Goal: Information Seeking & Learning: Learn about a topic

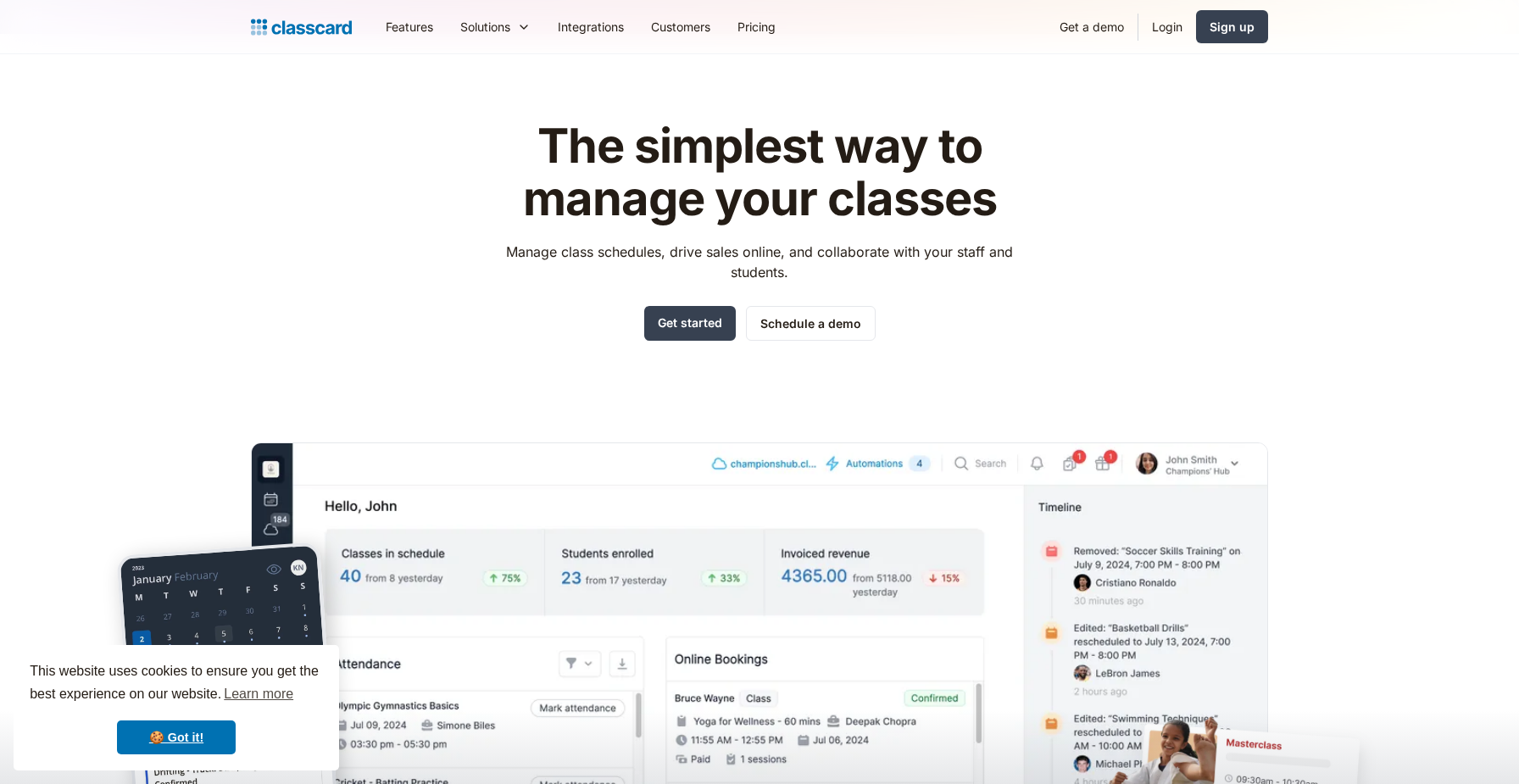
scroll to position [19, 0]
click at [597, 19] on link "Integrations" at bounding box center [591, 26] width 94 height 38
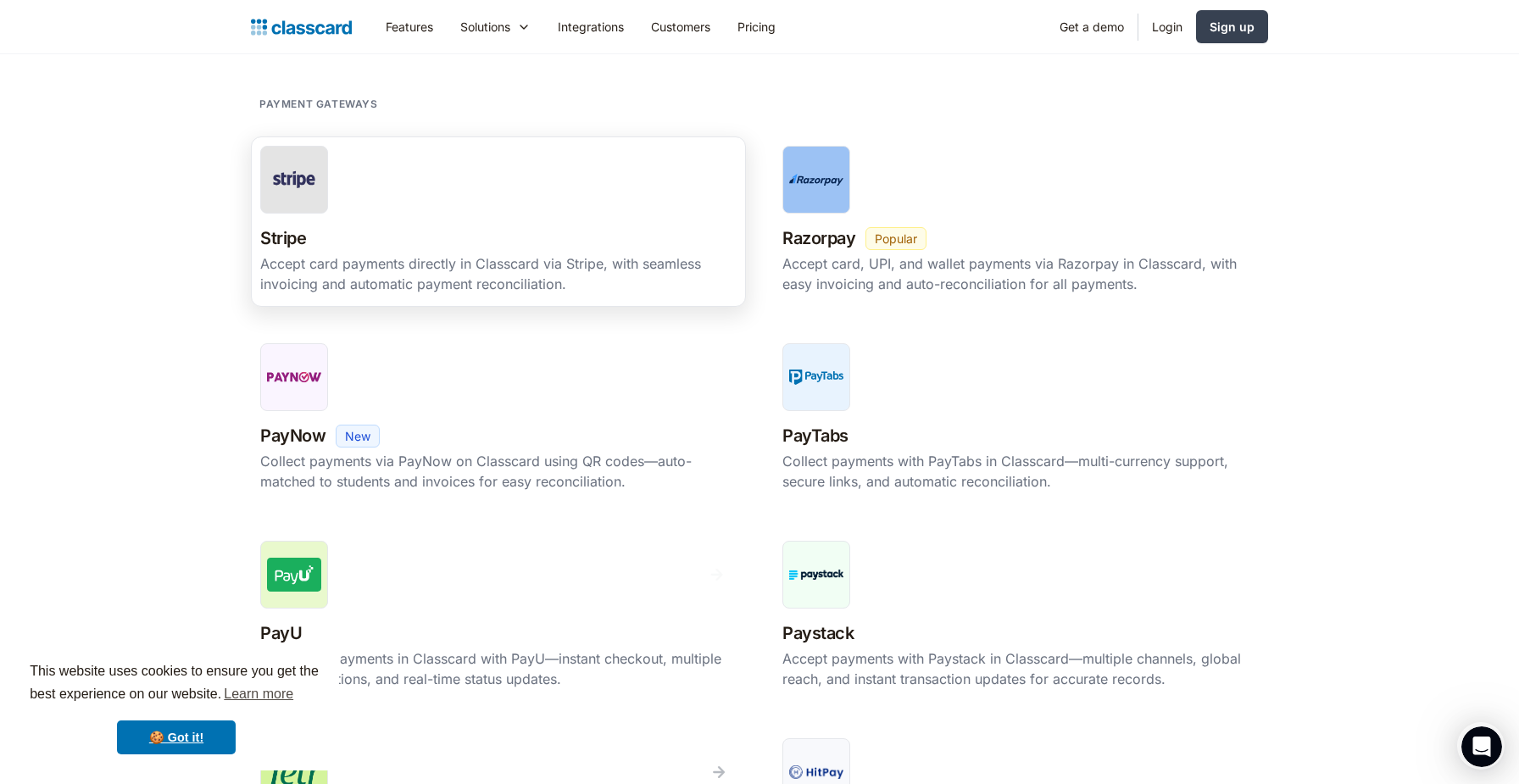
scroll to position [447, 0]
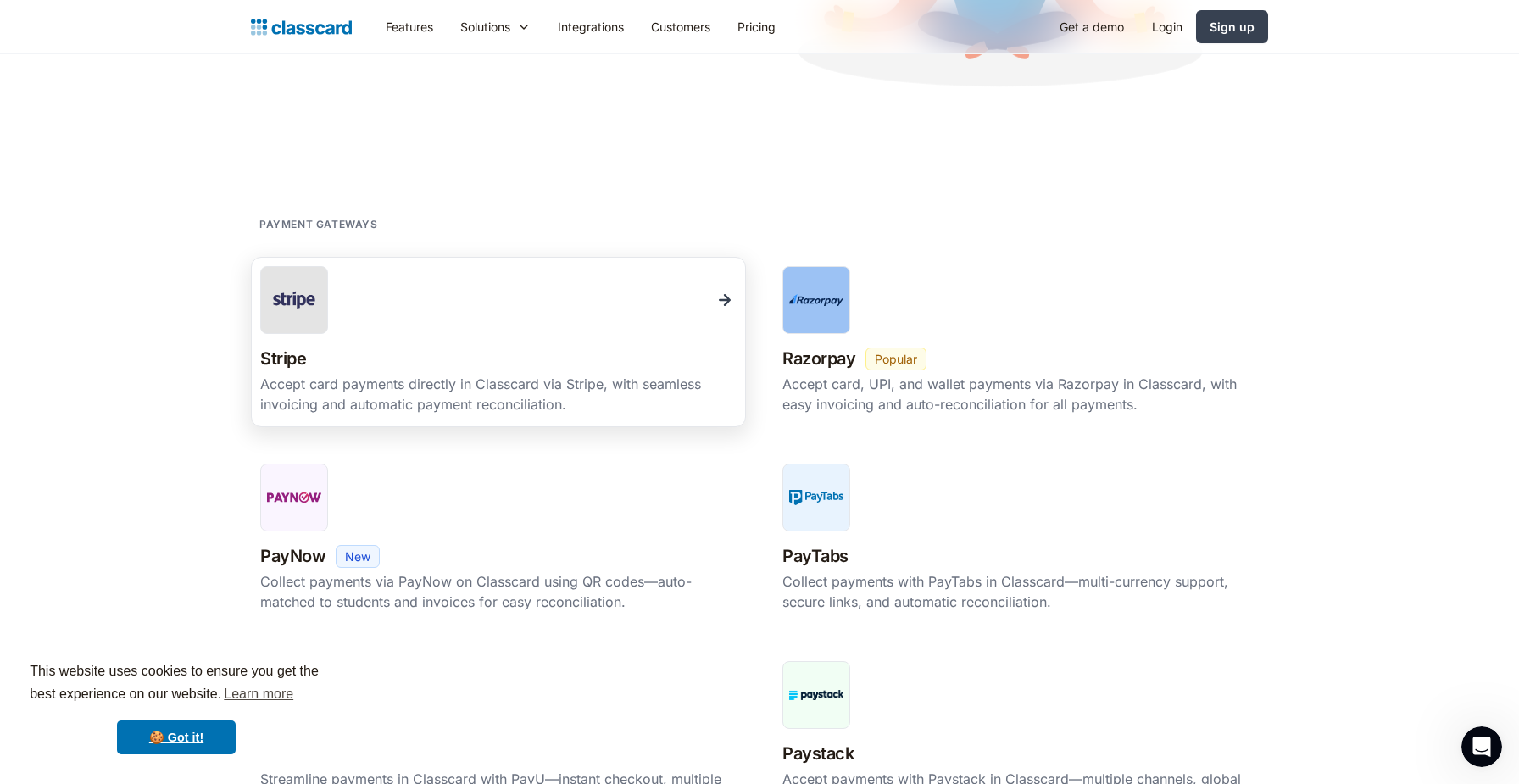
click at [723, 305] on img at bounding box center [724, 299] width 24 height 24
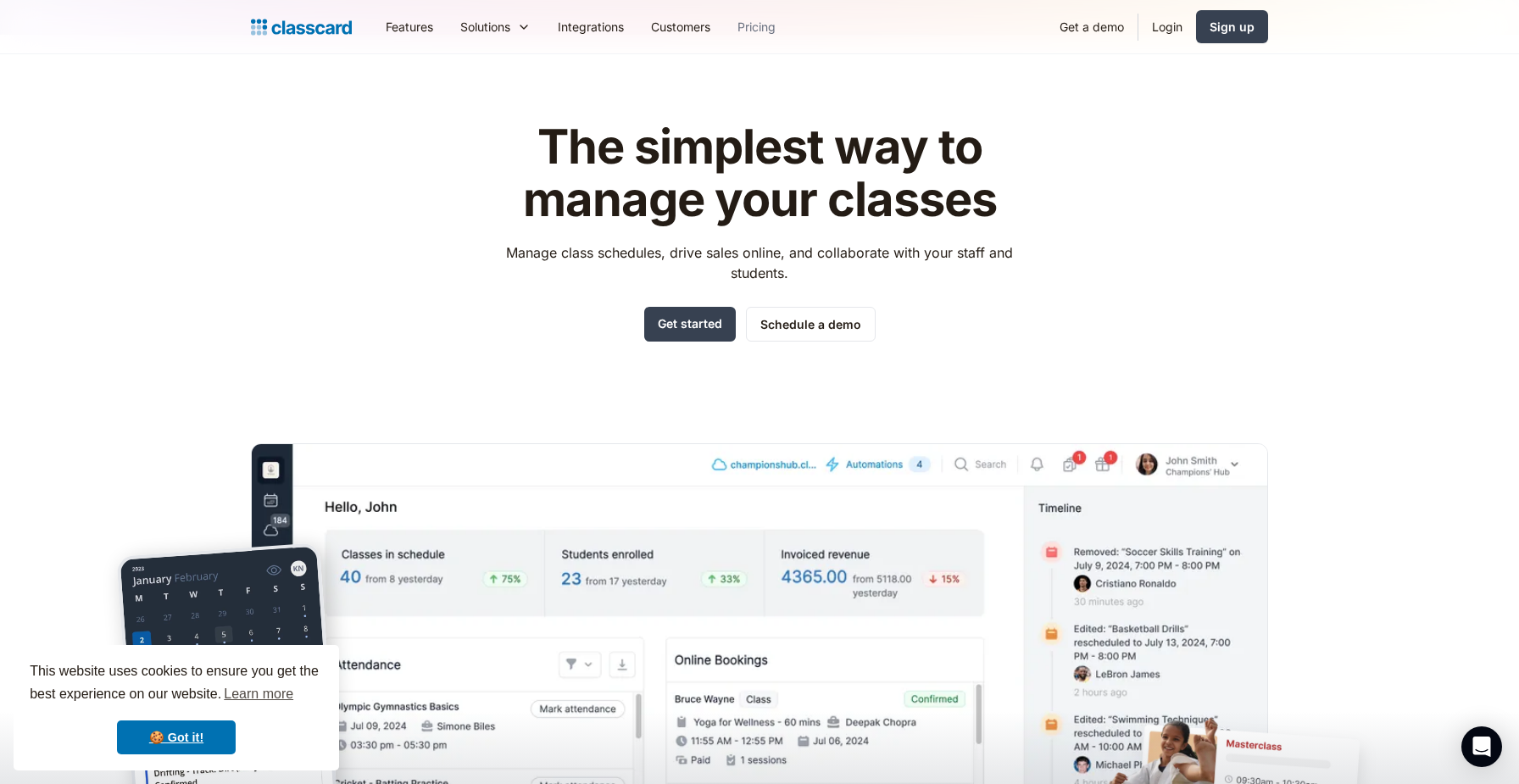
click at [772, 32] on link "Pricing" at bounding box center [757, 26] width 65 height 38
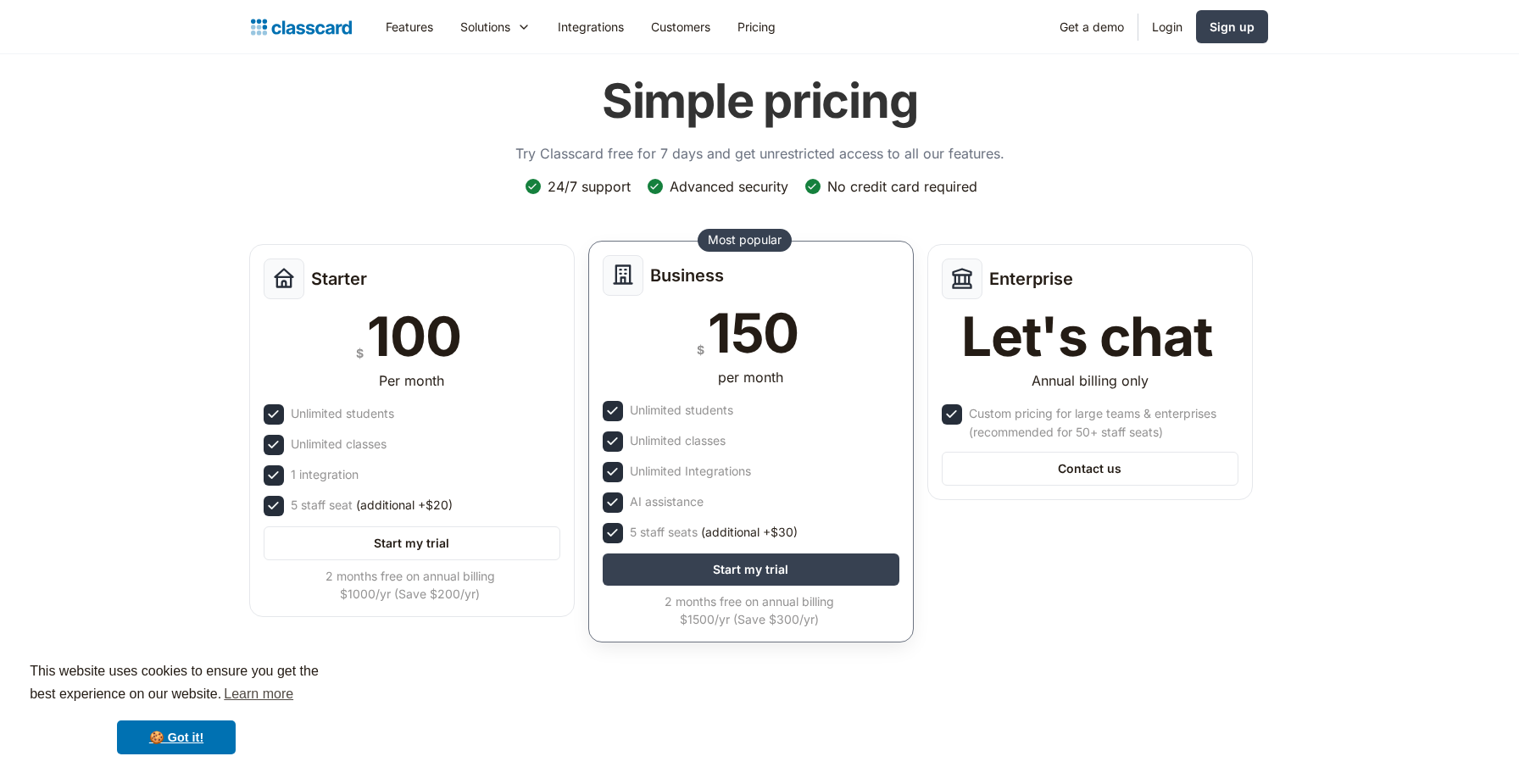
scroll to position [64, 0]
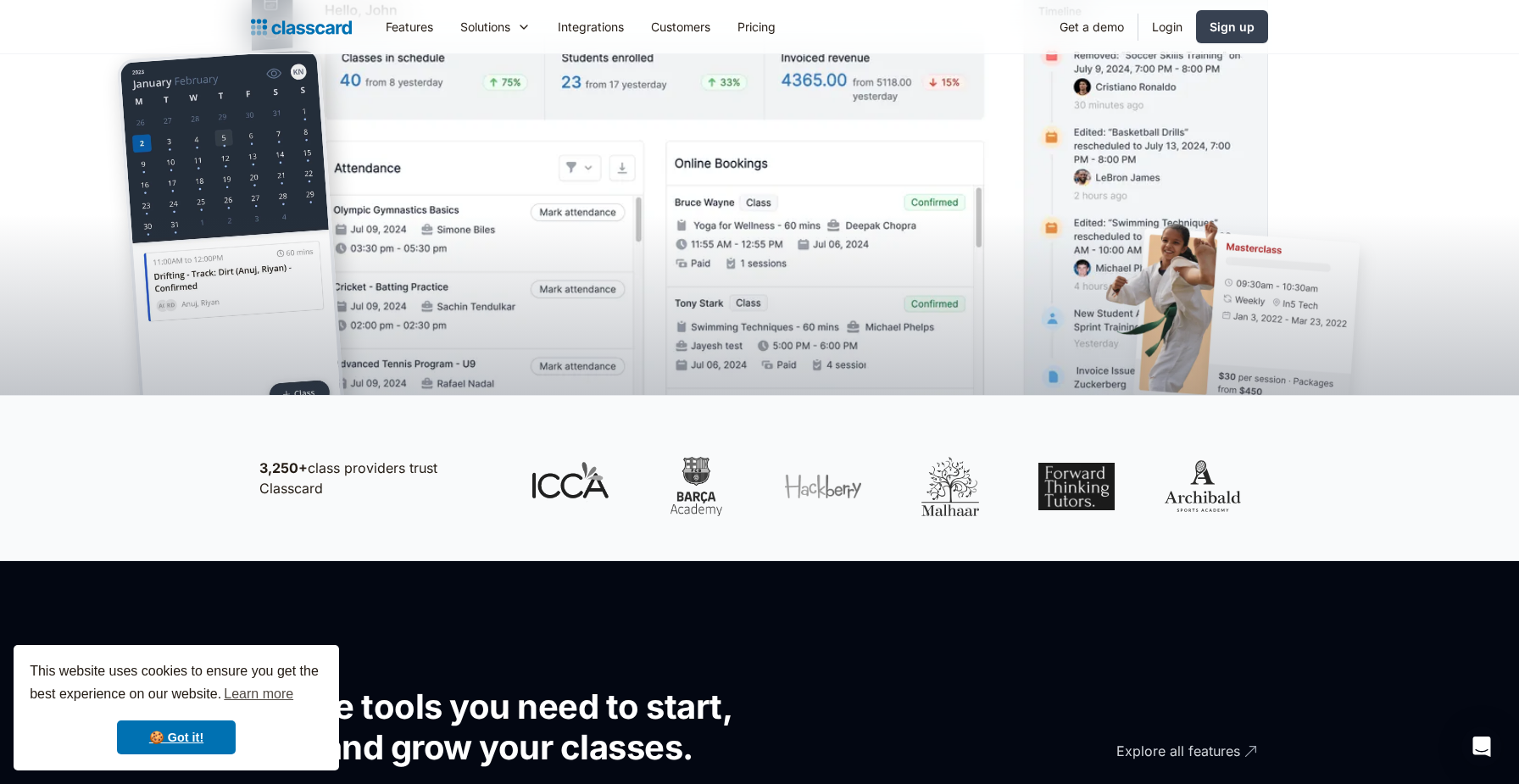
scroll to position [744, 0]
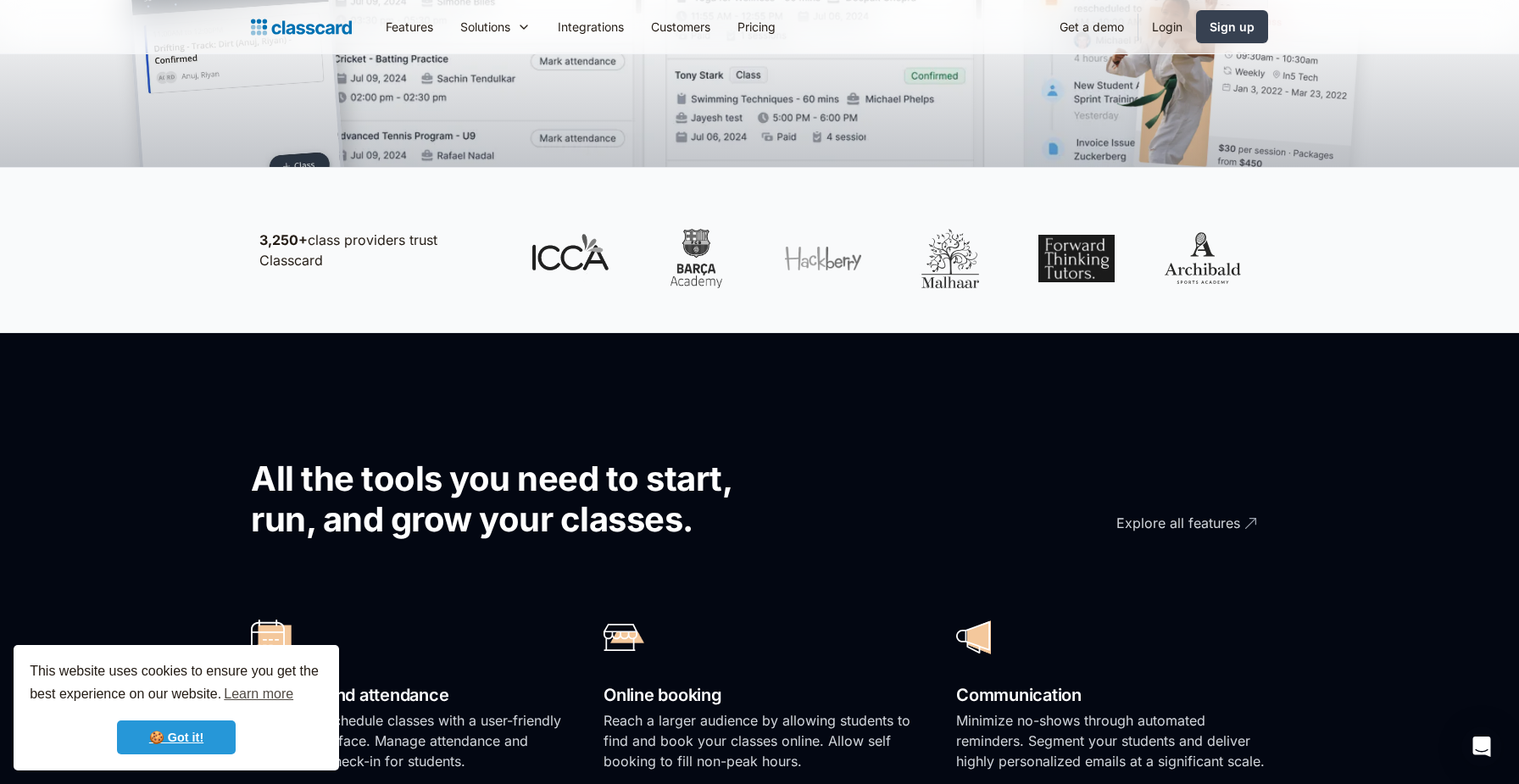
click at [177, 737] on link "🍪 Got it!" at bounding box center [176, 737] width 118 height 34
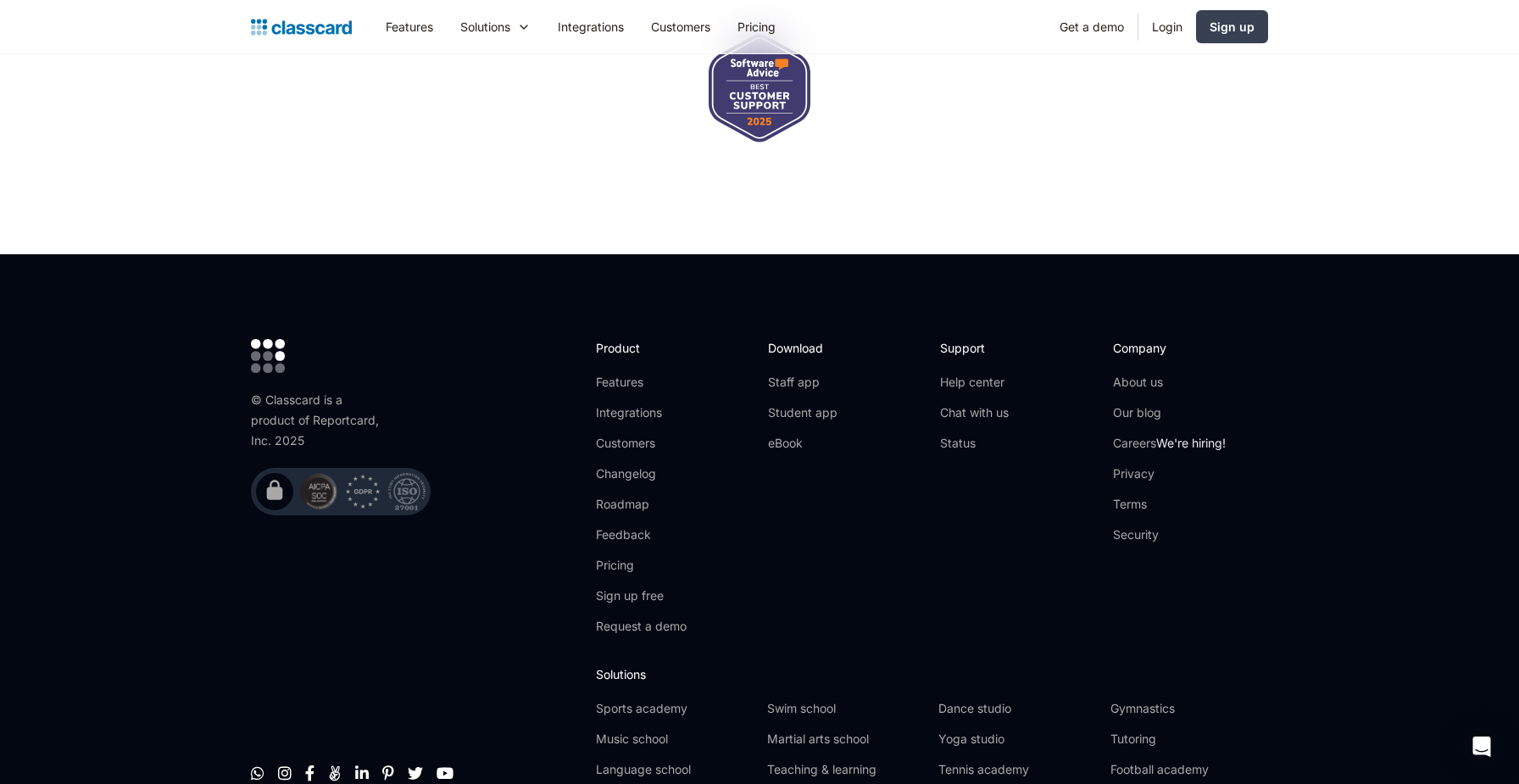
scroll to position [5565, 0]
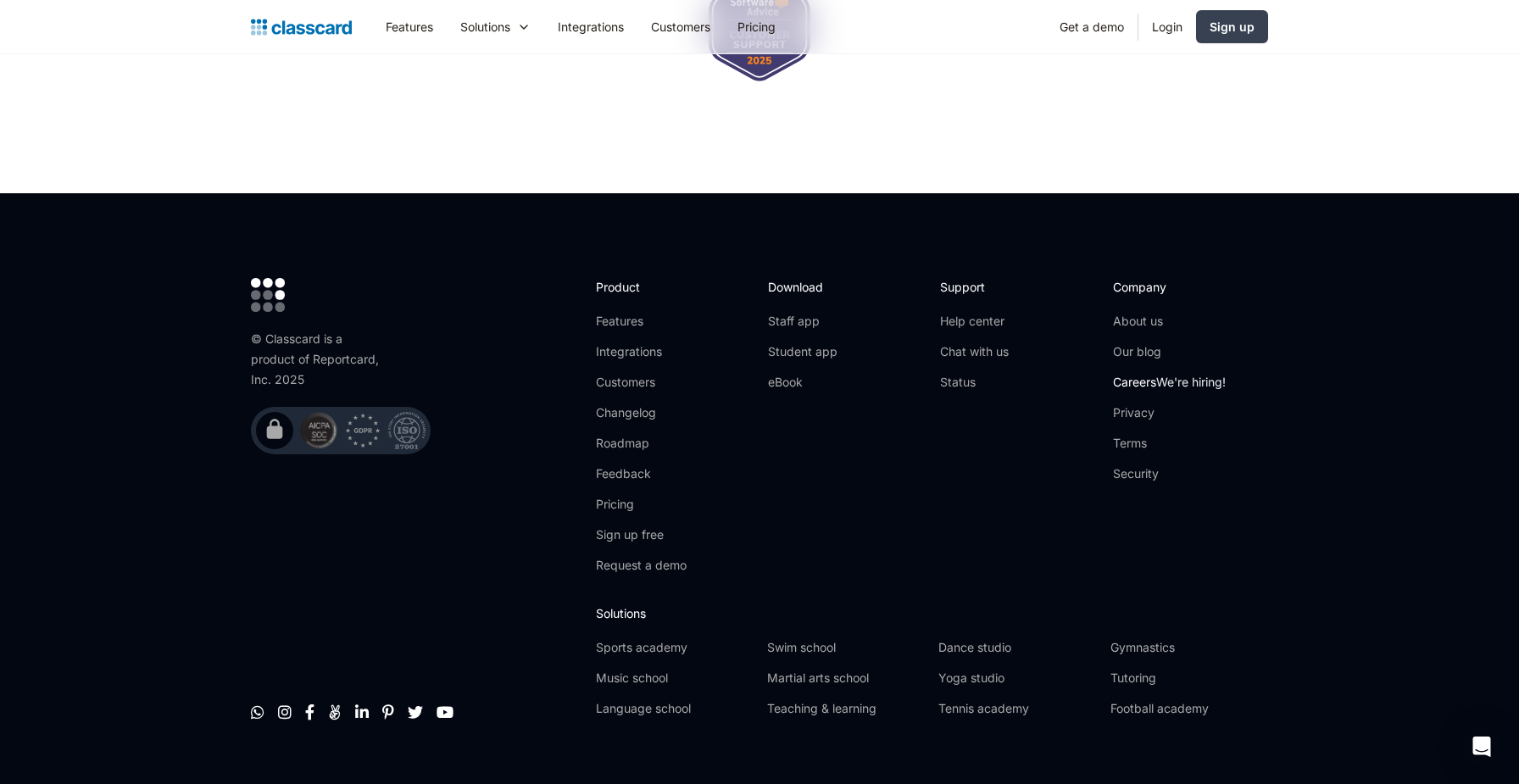
click at [1137, 373] on link "Careers We're hiring!" at bounding box center [1169, 381] width 113 height 17
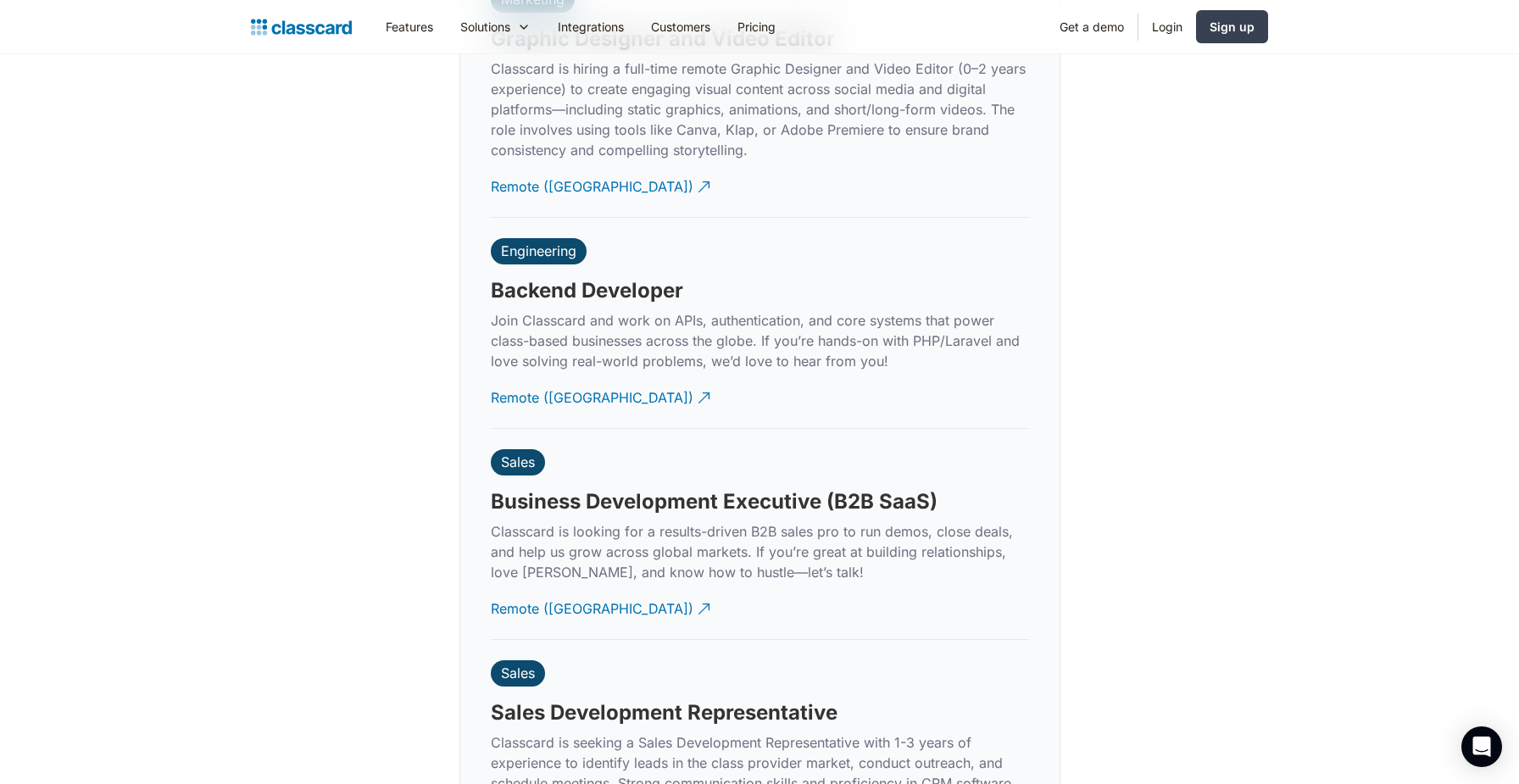
scroll to position [4088, 0]
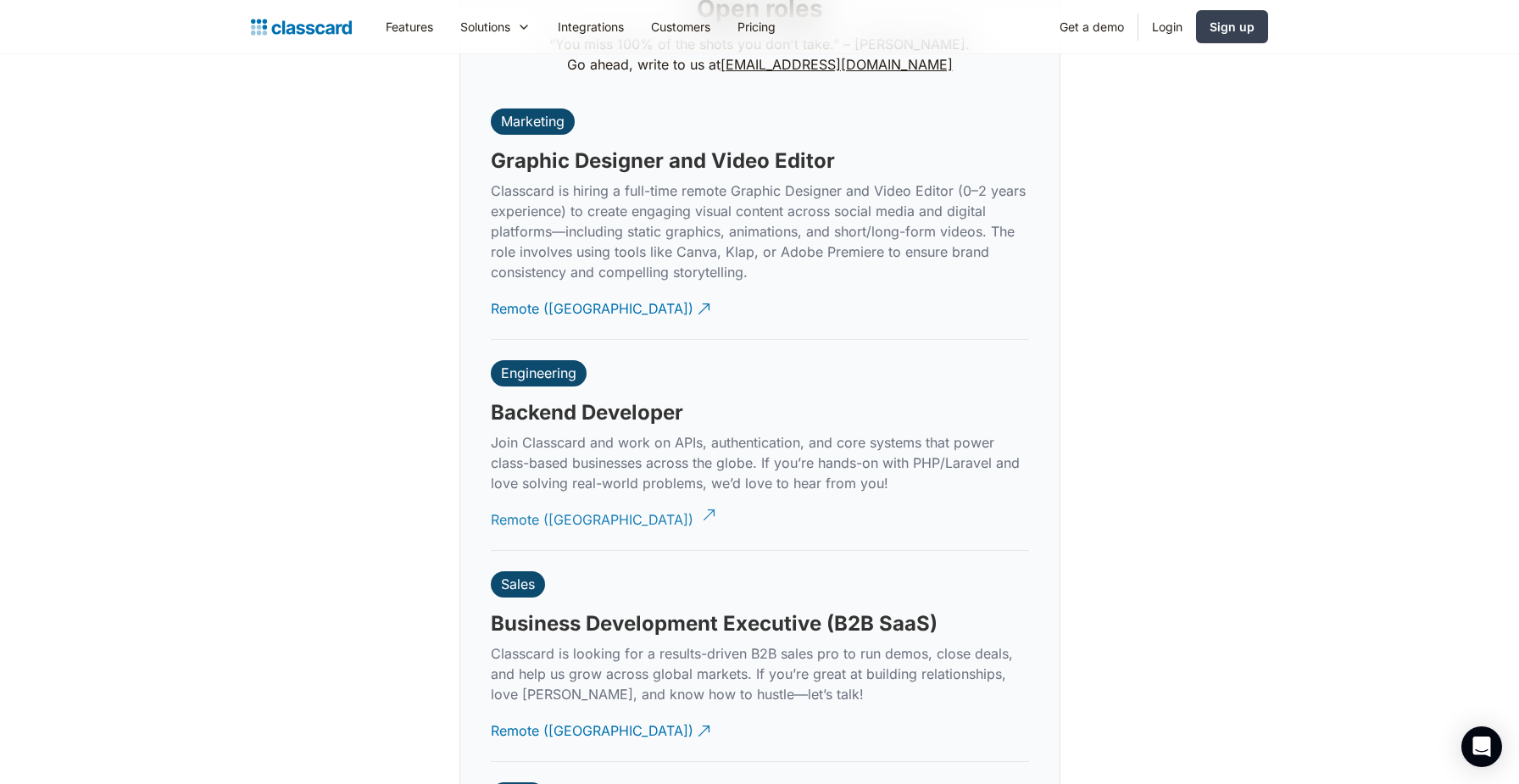
click at [562, 503] on div "Remote ([GEOGRAPHIC_DATA])" at bounding box center [592, 512] width 202 height 33
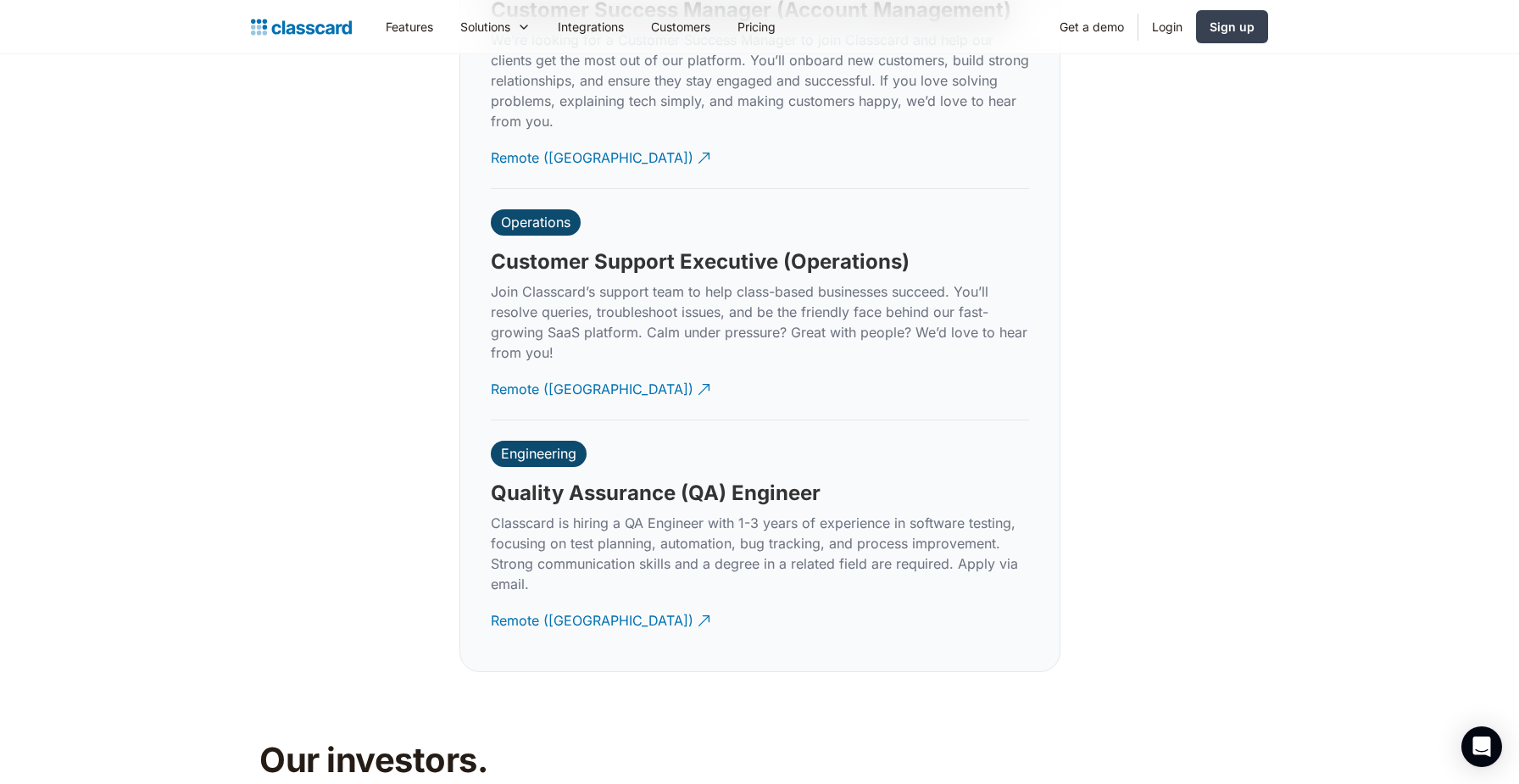
scroll to position [5145, 0]
click at [563, 603] on div "Remote ([GEOGRAPHIC_DATA])" at bounding box center [592, 613] width 202 height 33
